Goal: Transaction & Acquisition: Purchase product/service

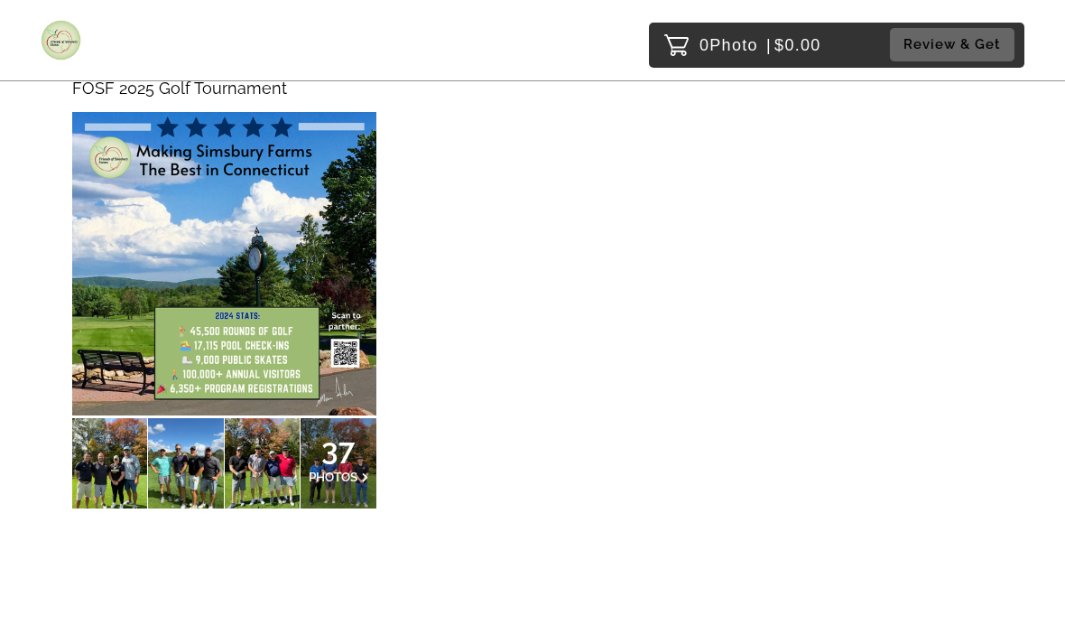
scroll to position [217, 0]
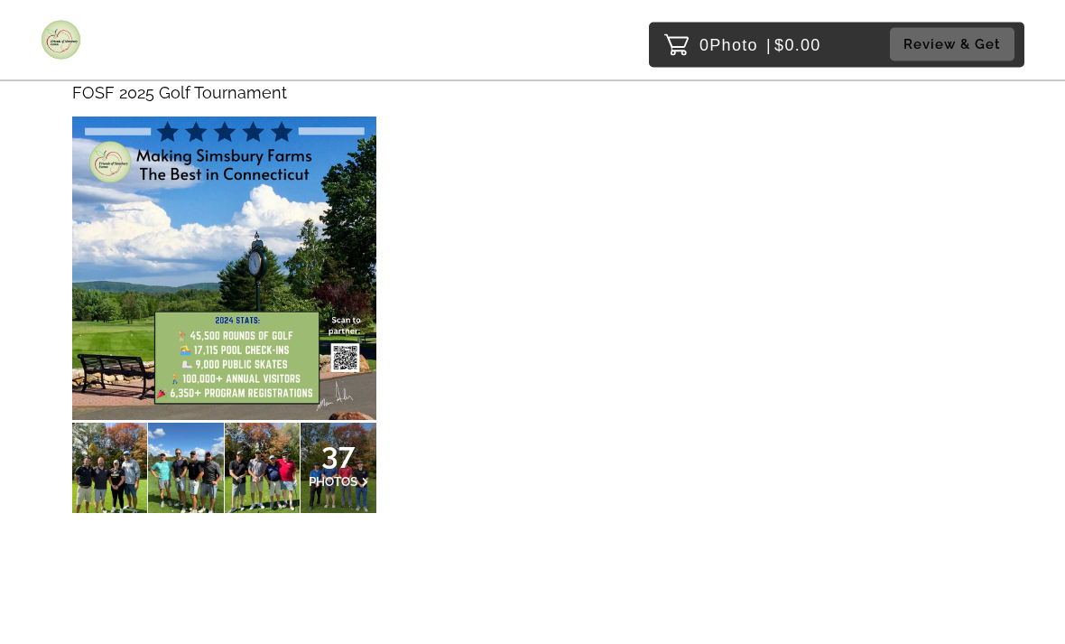
click at [355, 459] on span "37" at bounding box center [339, 454] width 60 height 11
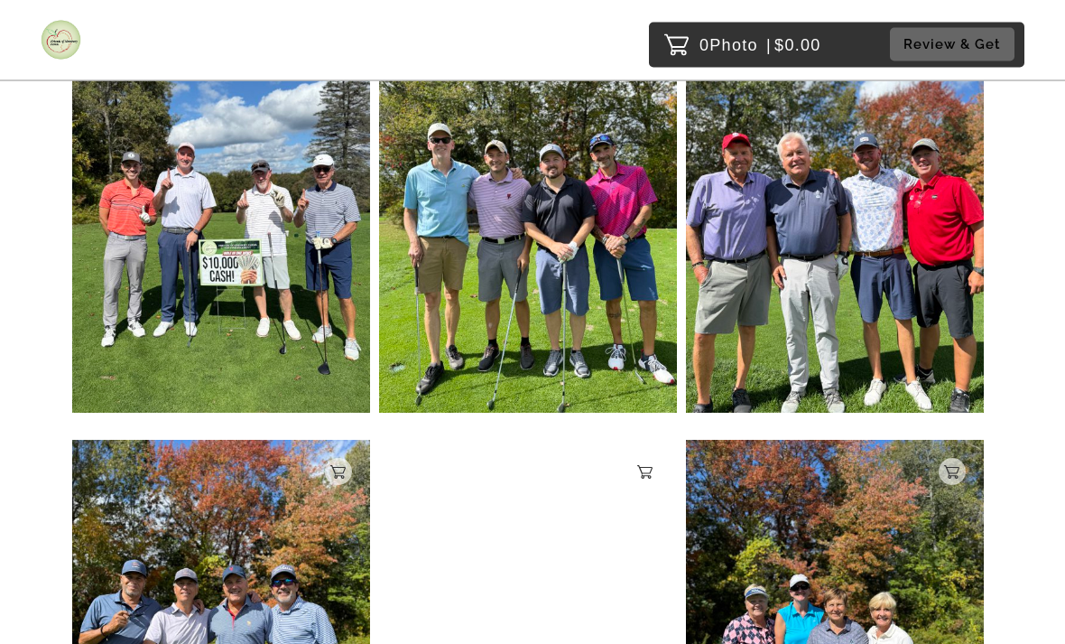
scroll to position [4073, 0]
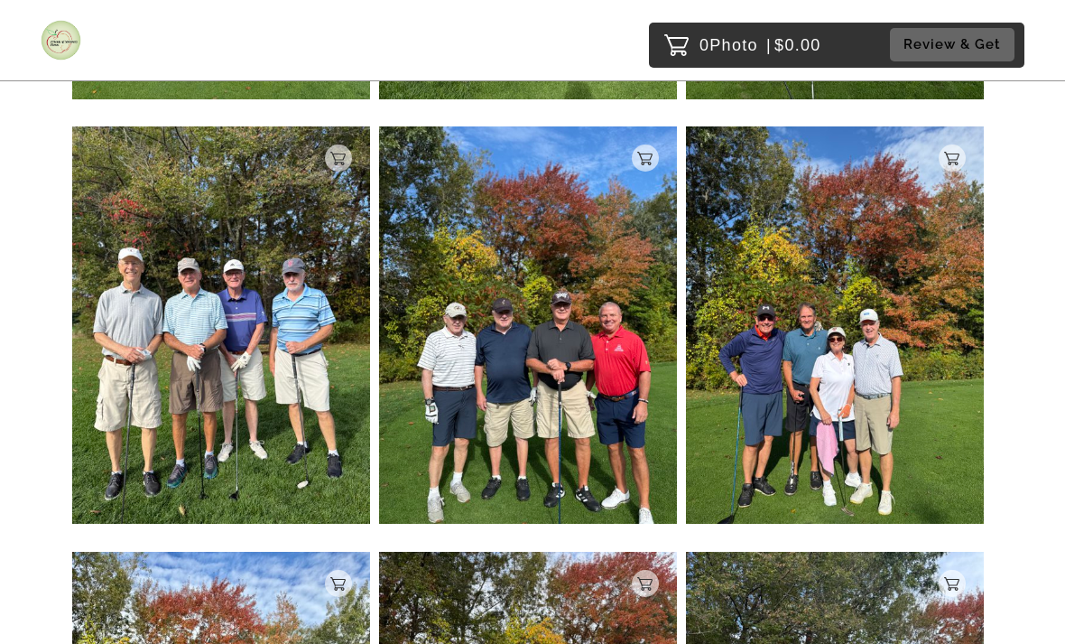
click at [546, 385] on img at bounding box center [528, 324] width 298 height 397
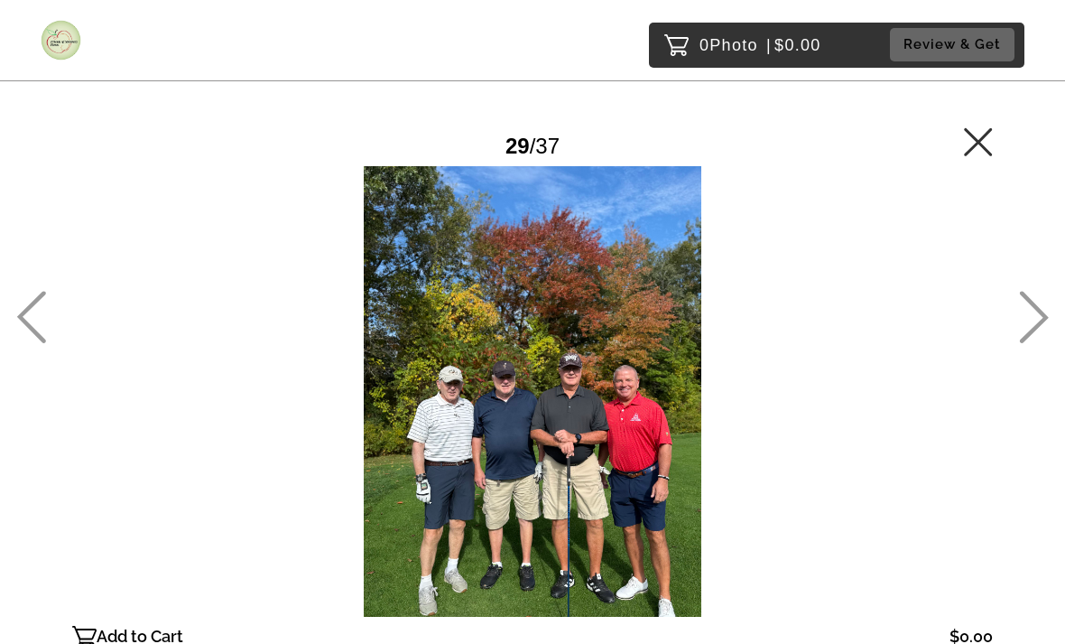
click at [1004, 121] on main "Password Checker bypassed 29 / 37 Add to Cart $0.00 Gallery $0.00 Add" at bounding box center [532, 358] width 1065 height 717
click at [982, 136] on icon at bounding box center [978, 141] width 28 height 28
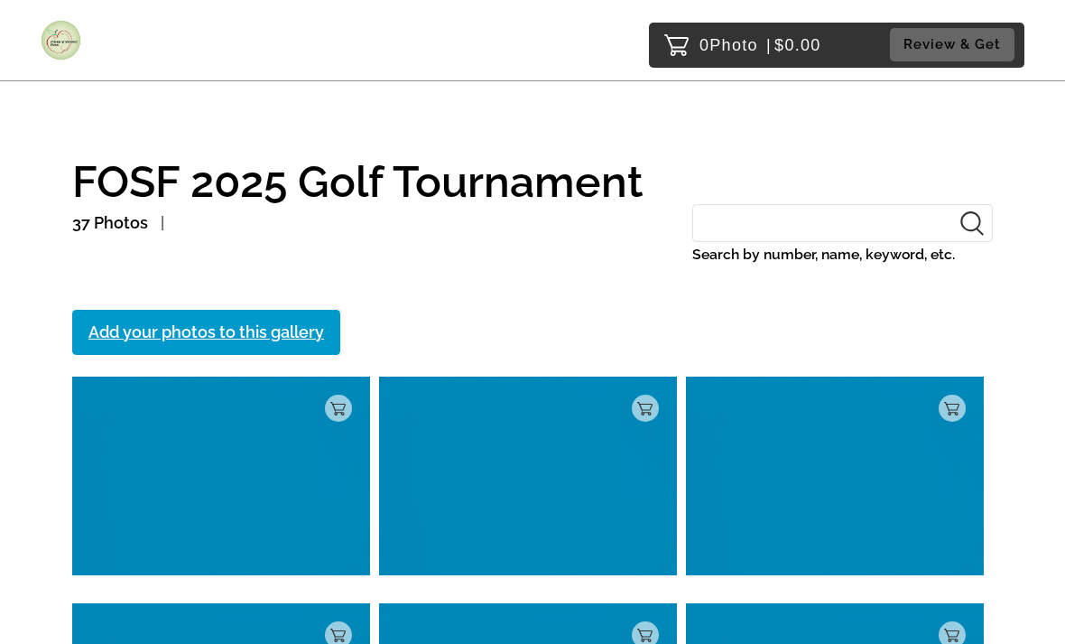
scroll to position [404, 0]
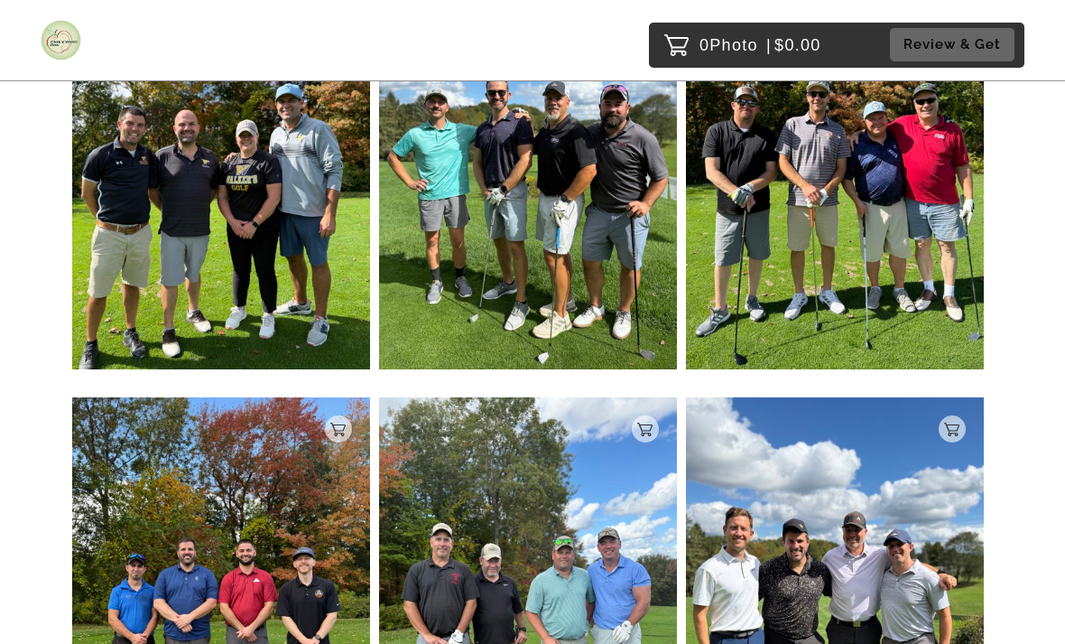
click at [555, 0] on header "0 Photo | $0.00 Review & Get" at bounding box center [532, 40] width 1065 height 81
